Goal: Transaction & Acquisition: Download file/media

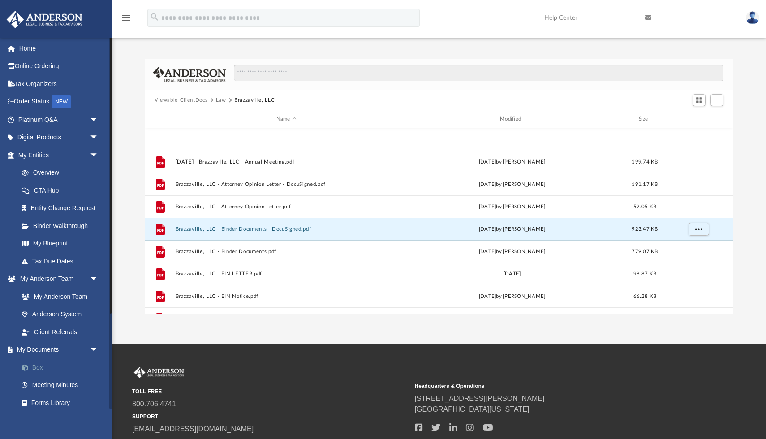
scroll to position [203, 588]
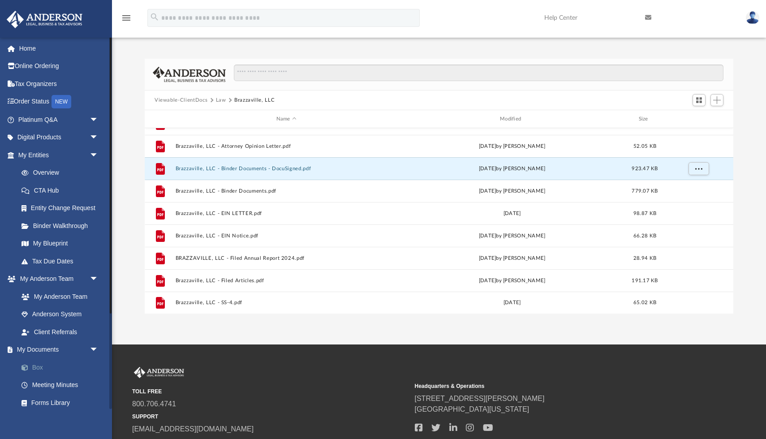
click at [38, 365] on link "Box" at bounding box center [62, 367] width 99 height 18
click at [26, 365] on span at bounding box center [29, 368] width 6 height 6
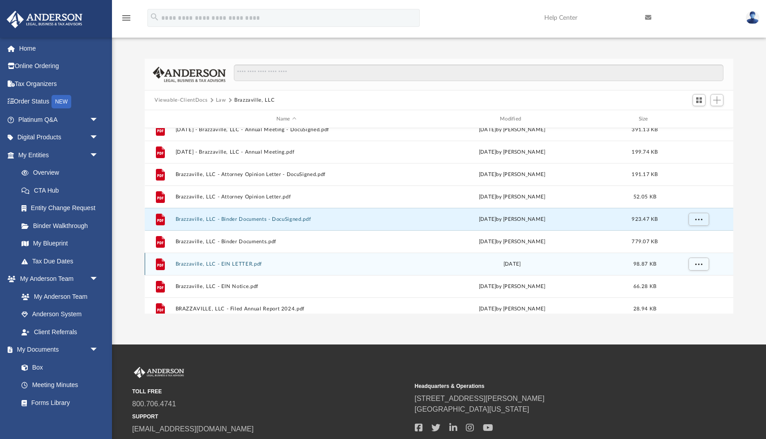
scroll to position [0, 0]
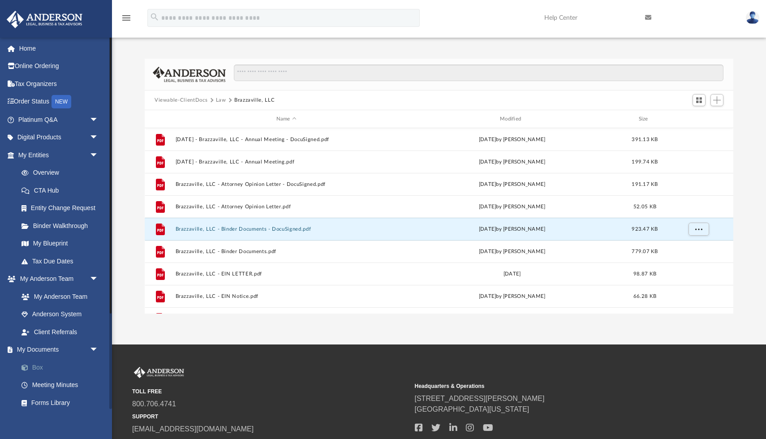
click at [39, 366] on link "Box" at bounding box center [62, 367] width 99 height 18
click at [64, 333] on link "Client Referrals" at bounding box center [62, 332] width 99 height 18
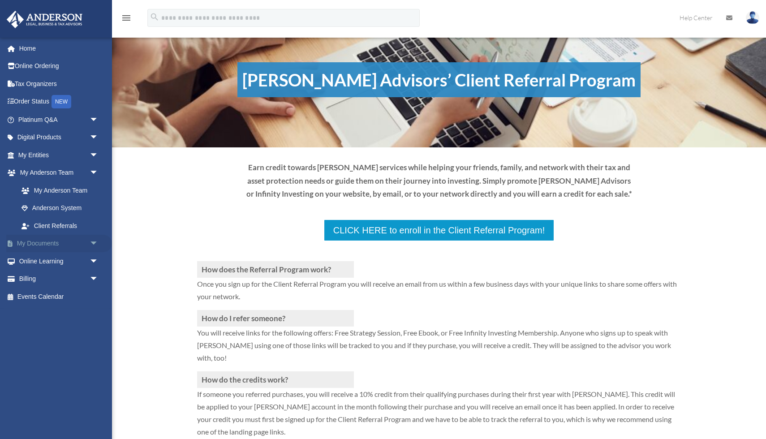
click at [55, 243] on link "My Documents arrow_drop_down" at bounding box center [59, 244] width 106 height 18
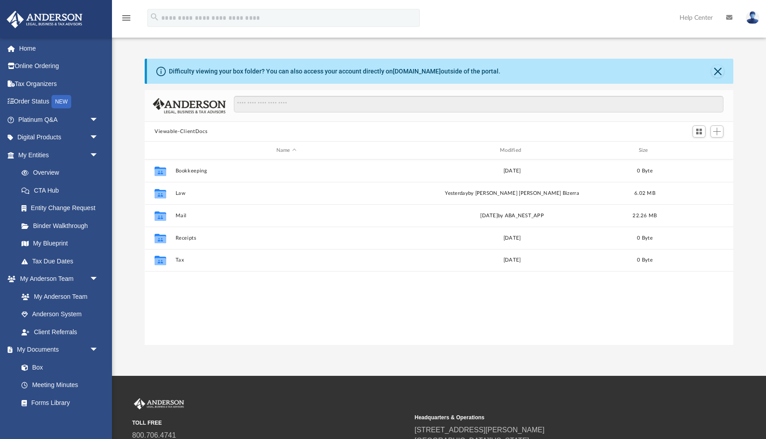
scroll to position [203, 588]
click at [27, 365] on span at bounding box center [29, 368] width 6 height 6
click at [35, 364] on link "Box" at bounding box center [62, 367] width 99 height 18
click at [62, 384] on link "Meeting Minutes" at bounding box center [62, 385] width 99 height 18
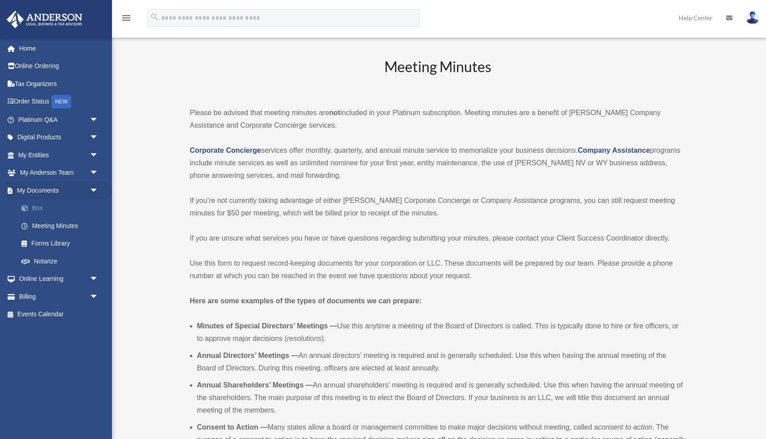
click at [38, 210] on link "Box" at bounding box center [62, 208] width 99 height 18
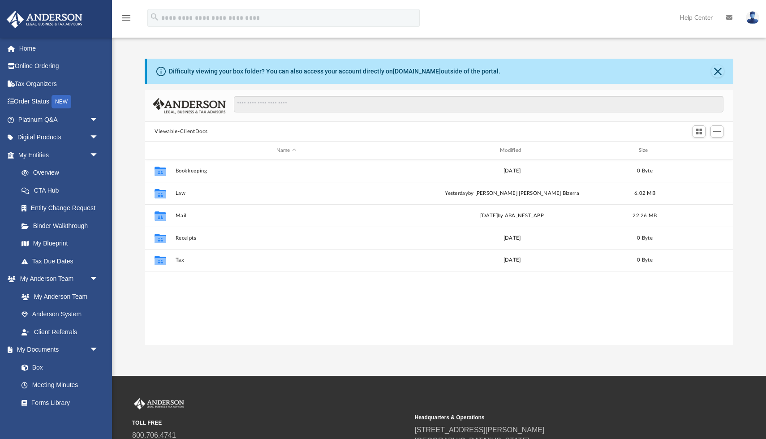
scroll to position [203, 588]
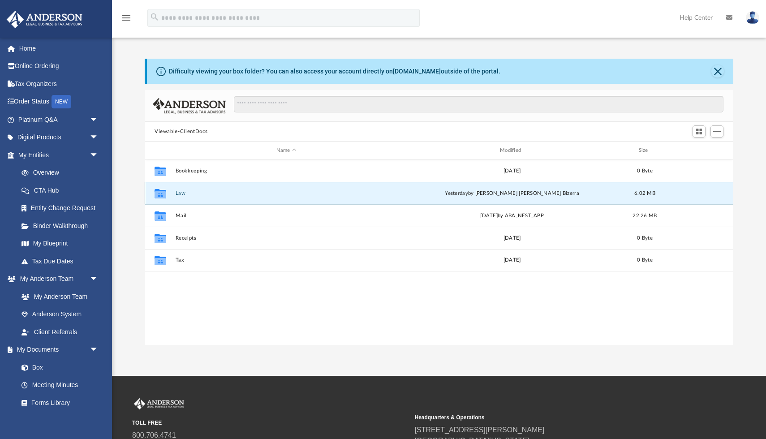
click at [180, 193] on button "Law" at bounding box center [287, 193] width 222 height 6
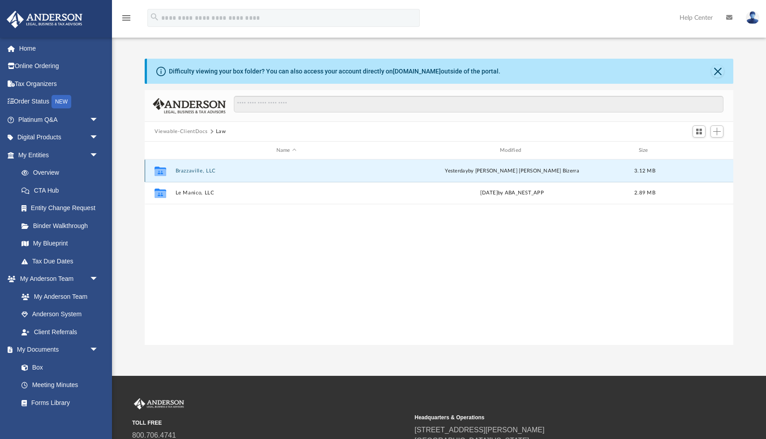
click at [185, 169] on button "Brazzaville, LLC" at bounding box center [287, 171] width 222 height 6
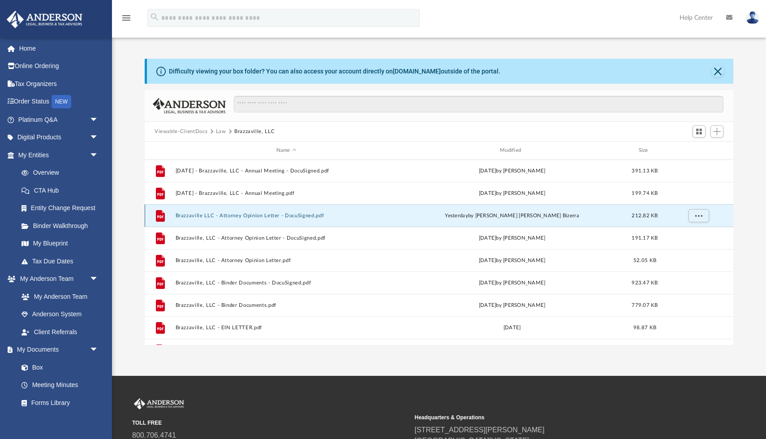
click at [302, 214] on button "Brazzaville LLC - Attorney Opinion Letter - DocuSigned.pdf" at bounding box center [287, 216] width 222 height 6
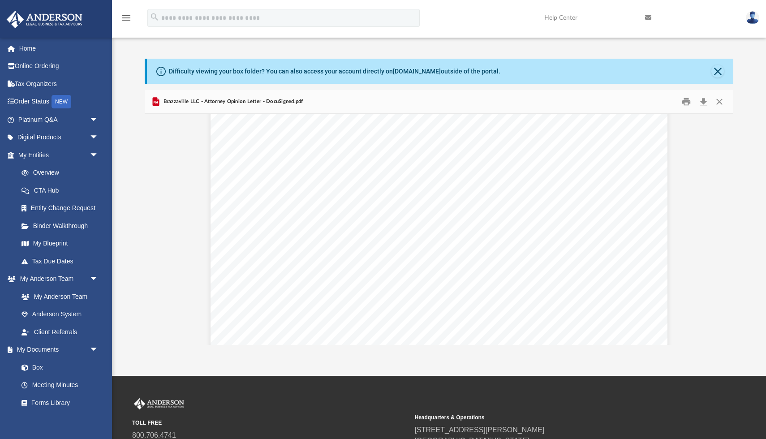
scroll to position [0, 0]
click at [700, 101] on button "Download" at bounding box center [703, 102] width 16 height 14
